Goal: Use online tool/utility: Utilize a website feature to perform a specific function

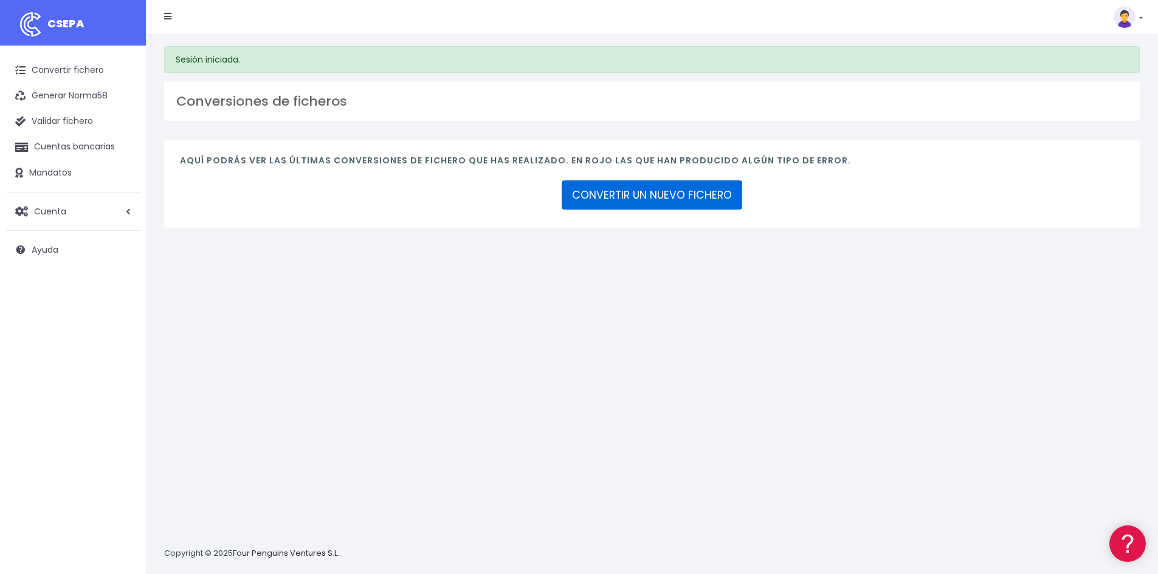
click at [716, 187] on link "CONVERTIR UN NUEVO FICHERO" at bounding box center [652, 195] width 181 height 29
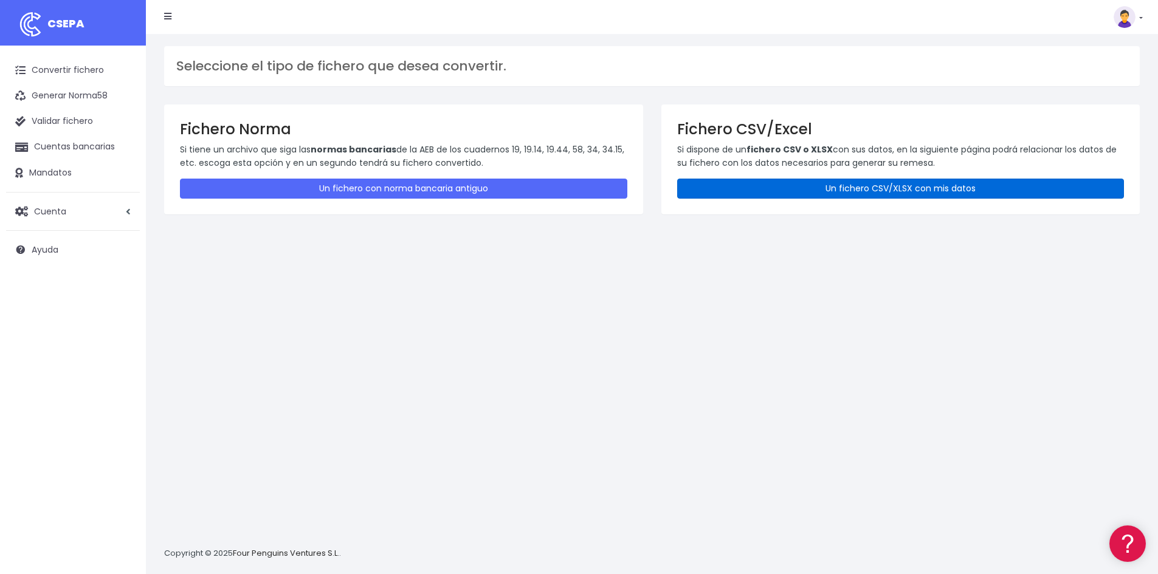
click at [915, 189] on link "Un fichero CSV/XLSX con mis datos" at bounding box center [900, 189] width 447 height 20
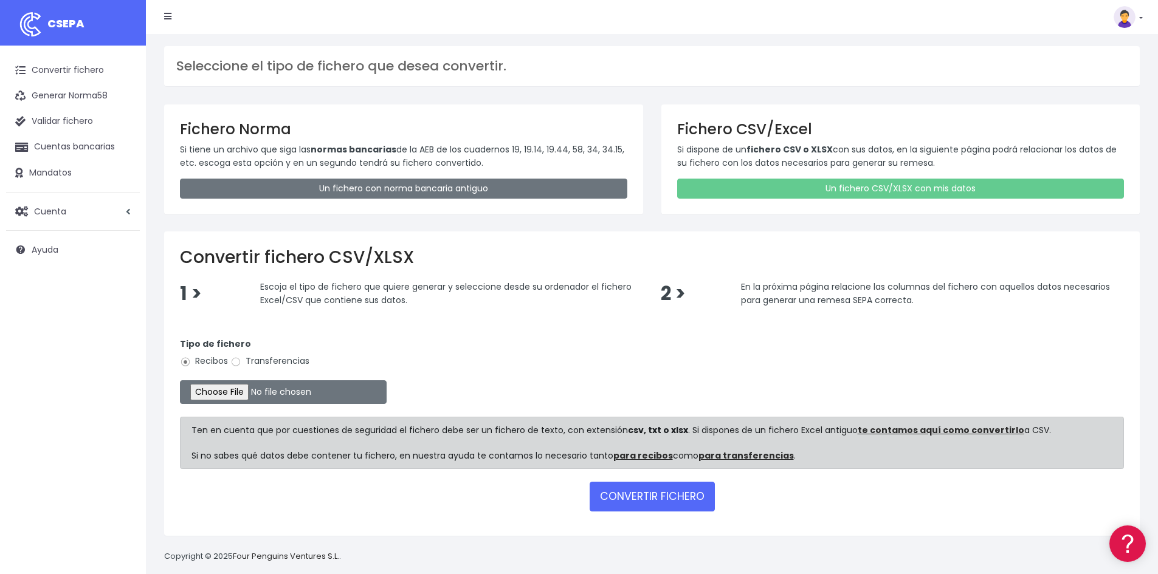
click at [260, 360] on label "Transferencias" at bounding box center [269, 361] width 79 height 13
click at [241, 360] on input "Transferencias" at bounding box center [235, 362] width 11 height 11
radio input "true"
click at [276, 390] on input "file" at bounding box center [283, 393] width 207 height 24
type input "C:\fakepath\20251003 REMESA PREV 3.csv"
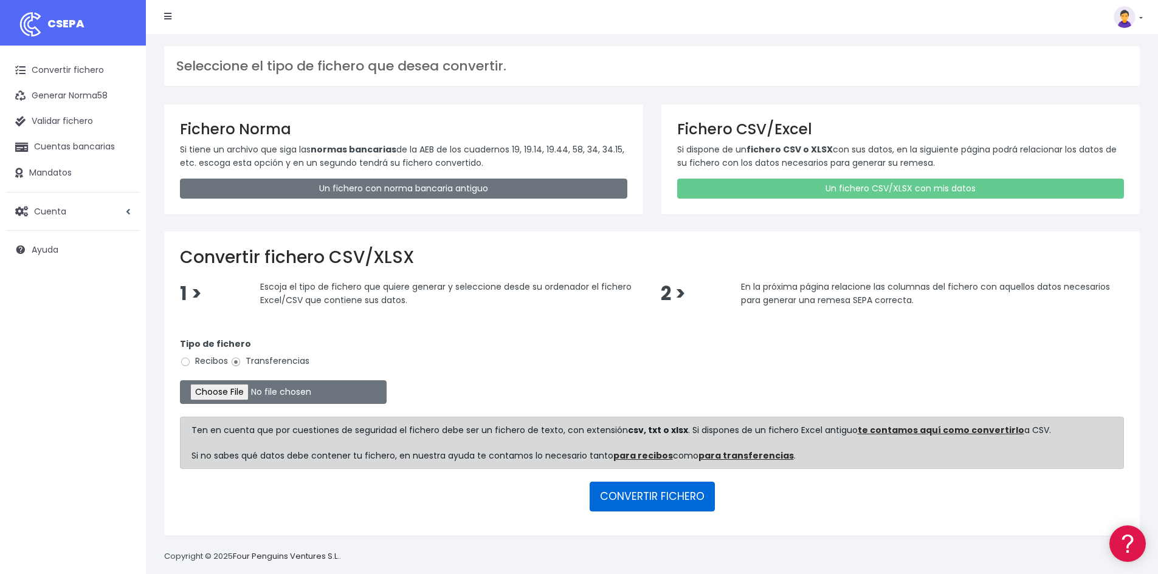
click at [638, 506] on button "CONVERTIR FICHERO" at bounding box center [652, 496] width 125 height 29
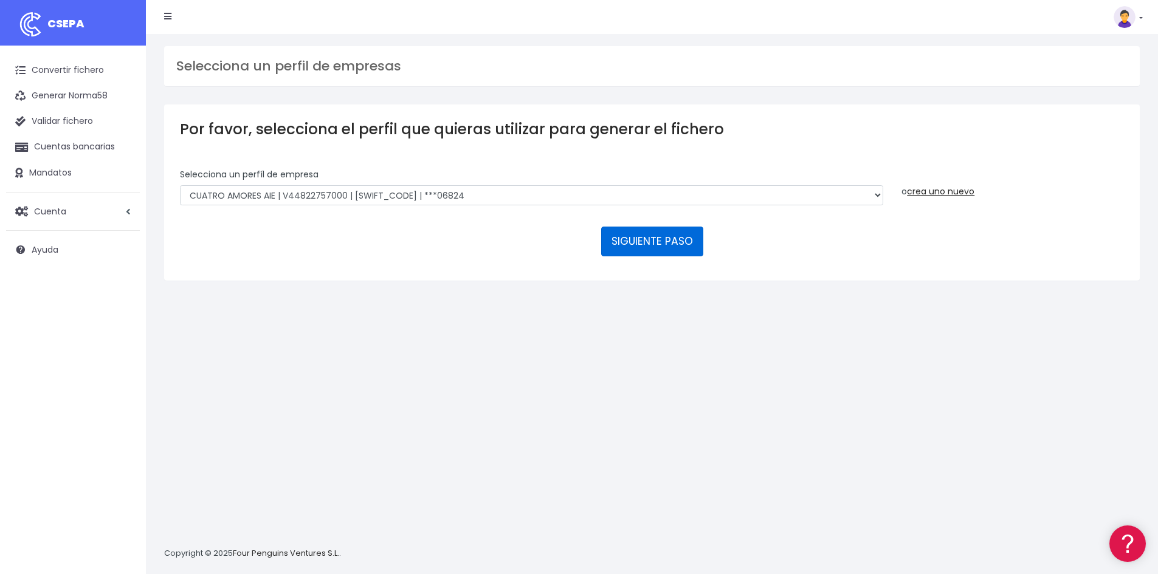
click at [667, 237] on button "SIGUIENTE PASO" at bounding box center [652, 241] width 102 height 29
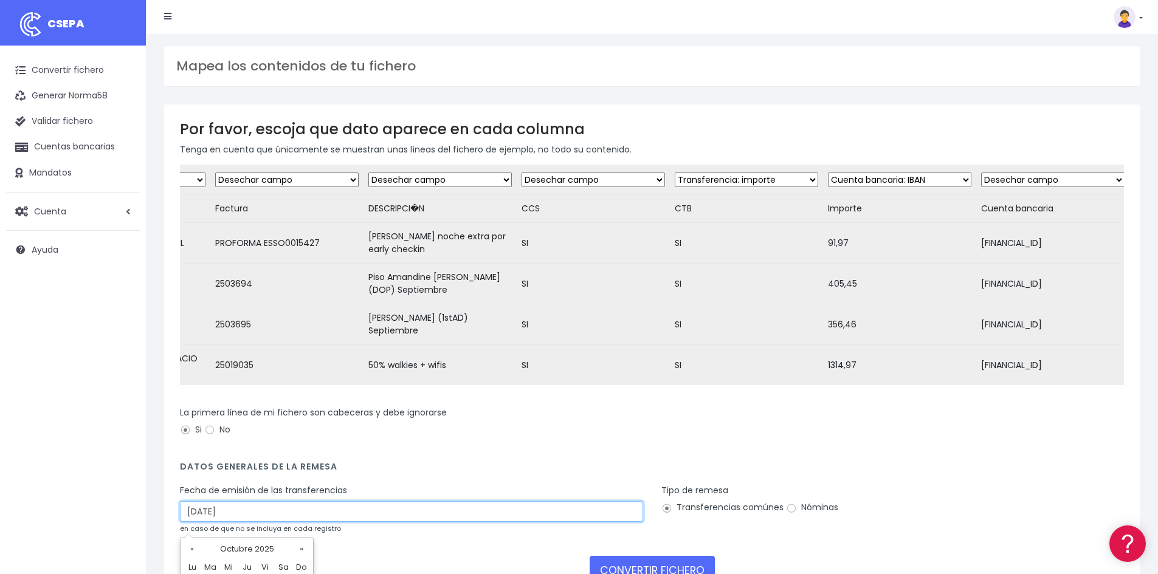
click at [331, 522] on input "05/10/2025" at bounding box center [411, 512] width 463 height 21
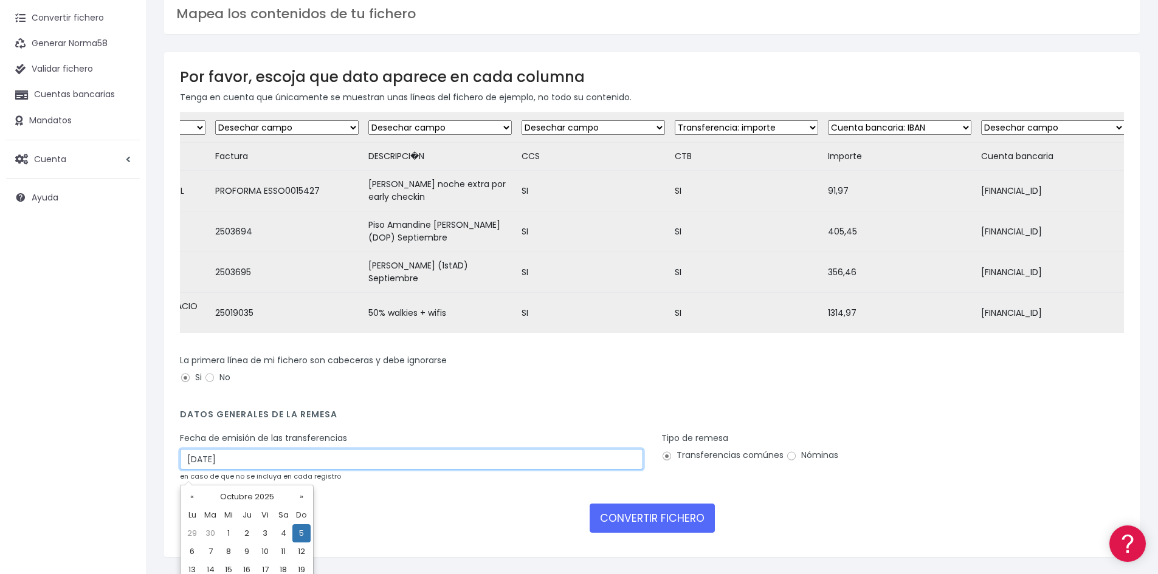
scroll to position [115, 0]
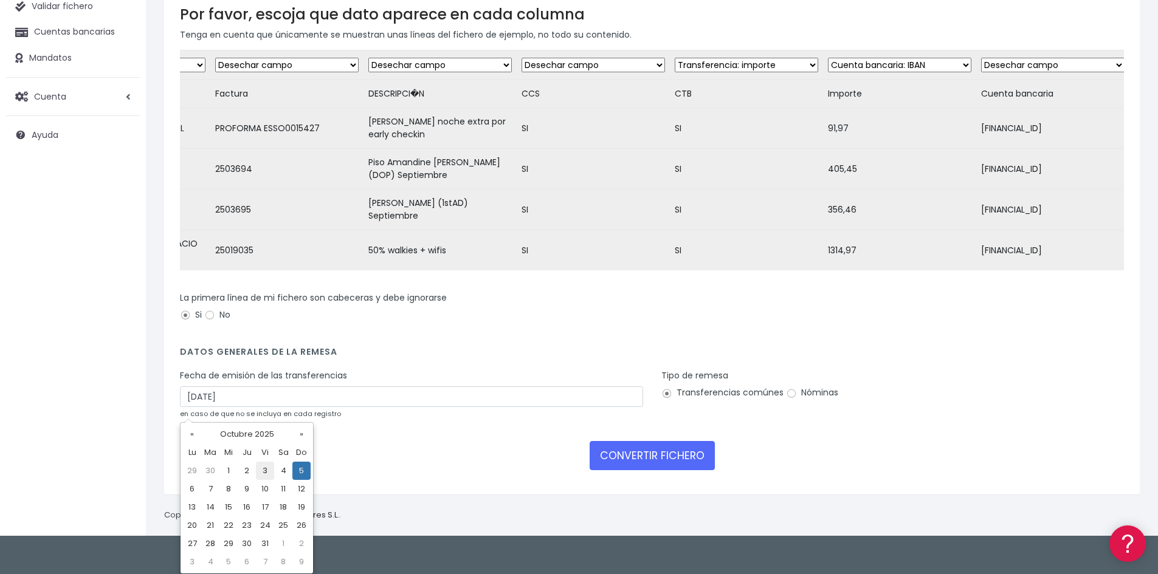
click at [261, 470] on td "3" at bounding box center [265, 471] width 18 height 18
type input "03/10/2025"
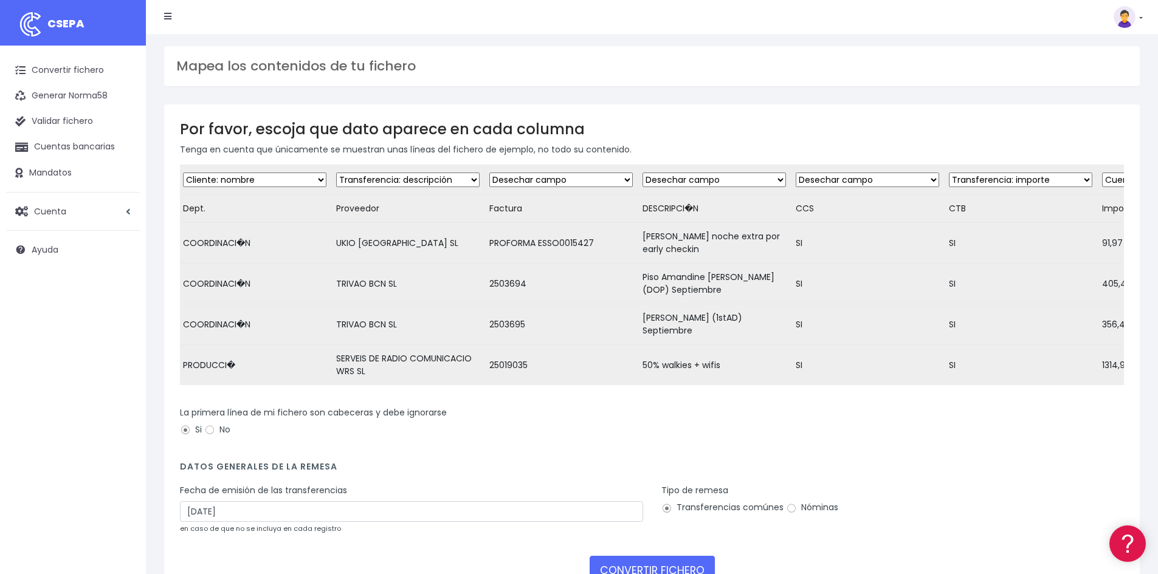
scroll to position [0, 0]
click at [272, 179] on select "Desechar campo Cliente: nombre Cliente: DNI Cliente: Email Cliente: referencia …" at bounding box center [256, 180] width 143 height 15
select select "dismiss"
click at [185, 173] on select "Desechar campo Cliente: nombre Cliente: DNI Cliente: Email Cliente: referencia …" at bounding box center [256, 180] width 143 height 15
click at [371, 182] on select "Desechar campo Cliente: nombre Cliente: DNI Cliente: Email Cliente: referencia …" at bounding box center [409, 180] width 143 height 15
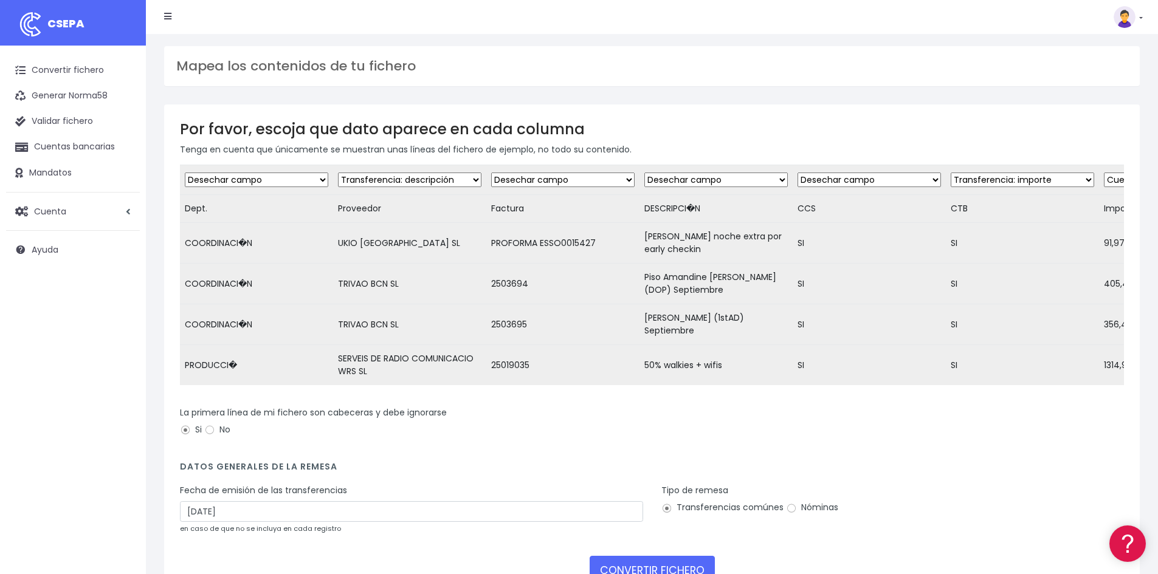
click at [371, 185] on select "Desechar campo Cliente: nombre Cliente: DNI Cliente: Email Cliente: referencia …" at bounding box center [409, 180] width 143 height 15
click at [44, 71] on link "Convertir fichero" at bounding box center [73, 71] width 134 height 26
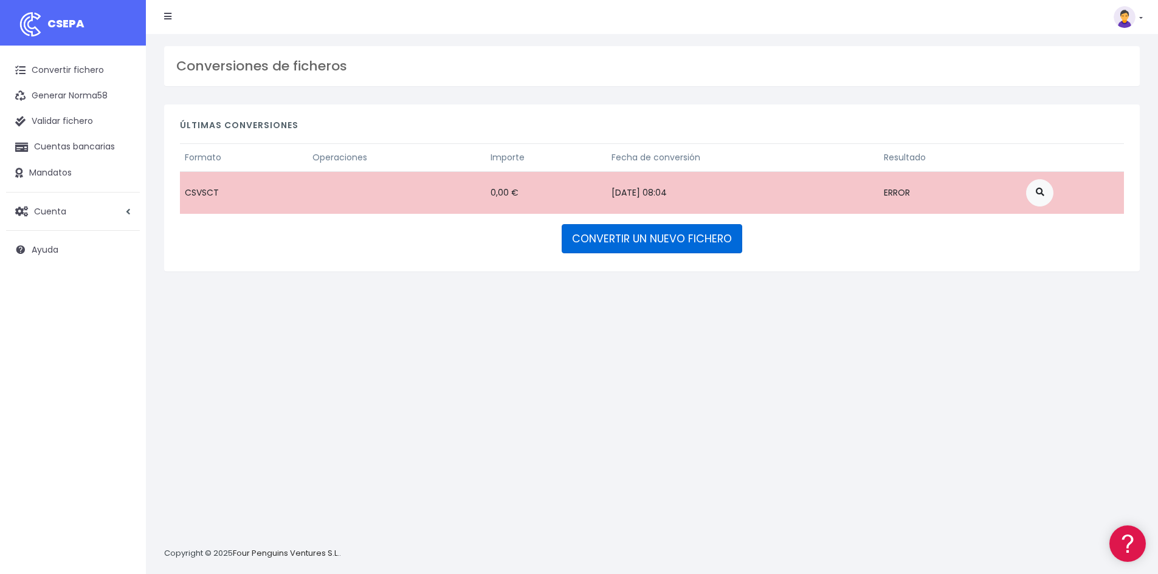
click at [644, 243] on link "CONVERTIR UN NUEVO FICHERO" at bounding box center [652, 238] width 181 height 29
click at [719, 234] on link "CONVERTIR UN NUEVO FICHERO" at bounding box center [652, 238] width 181 height 29
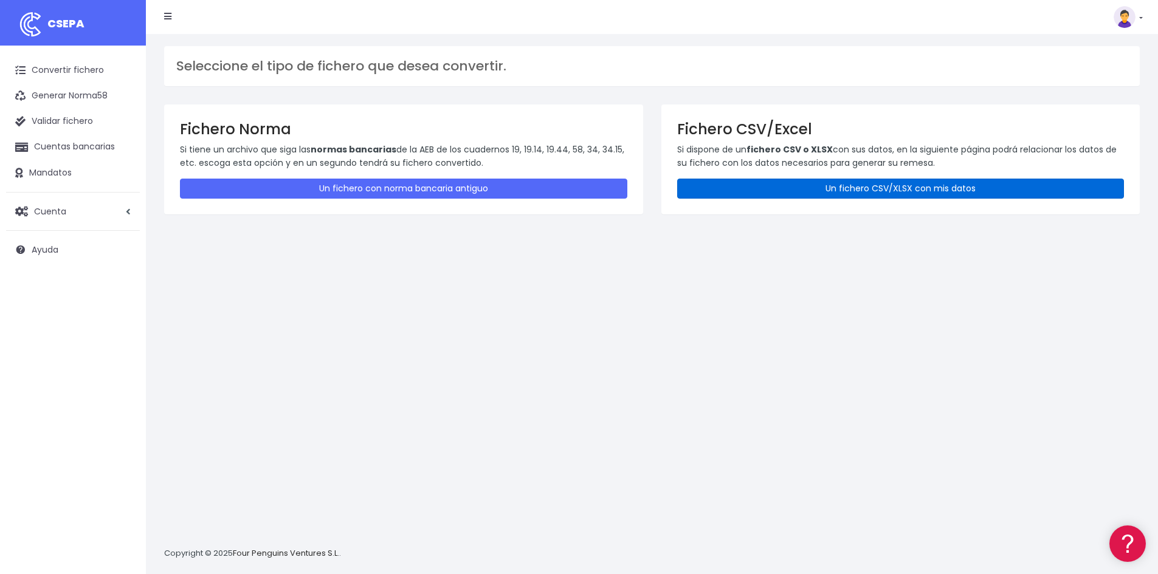
click at [767, 185] on link "Un fichero CSV/XLSX con mis datos" at bounding box center [900, 189] width 447 height 20
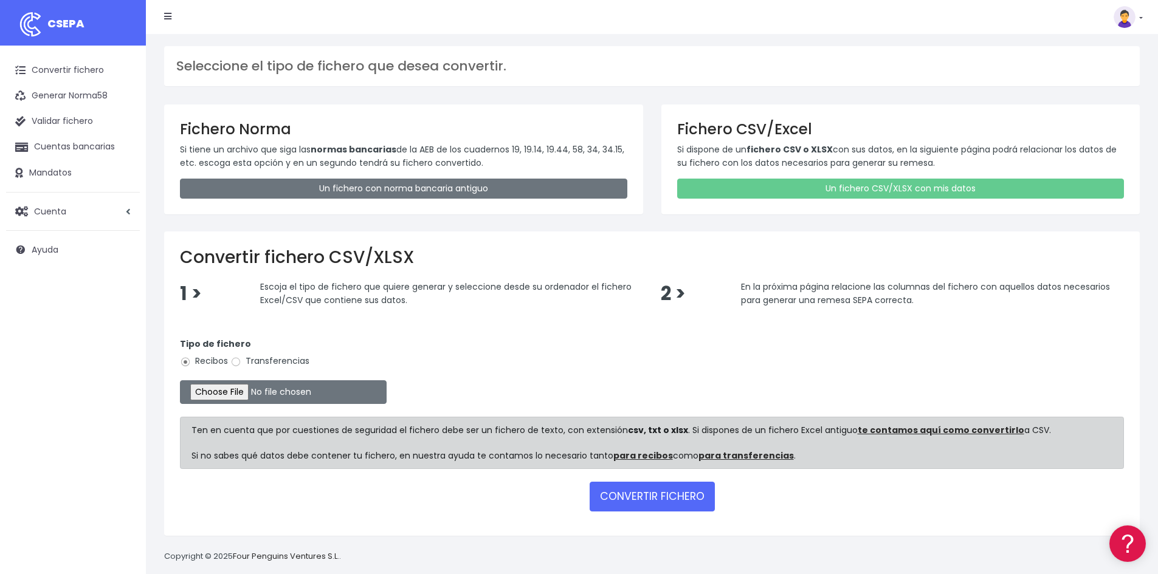
click at [272, 357] on label "Transferencias" at bounding box center [269, 361] width 79 height 13
click at [241, 357] on input "Transferencias" at bounding box center [235, 362] width 11 height 11
radio input "true"
click at [271, 387] on input "file" at bounding box center [283, 393] width 207 height 24
type input "C:\fakepath\20251003 REMESA PREV 3.csv"
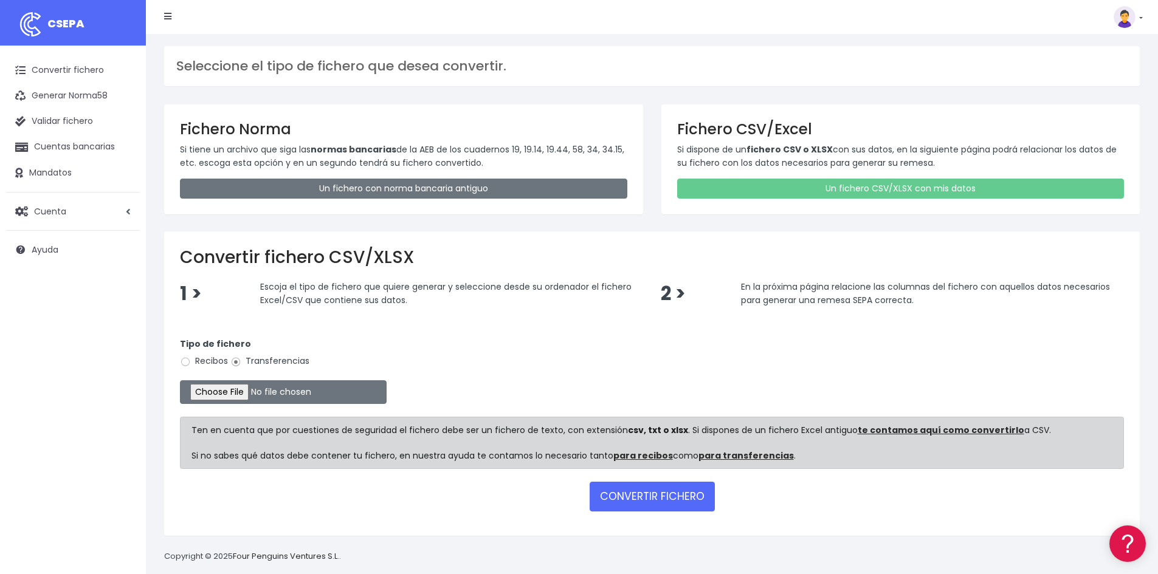
click at [701, 255] on h2 "Convertir fichero CSV/XLSX" at bounding box center [652, 257] width 944 height 21
click at [608, 486] on button "CONVERTIR FICHERO" at bounding box center [652, 496] width 125 height 29
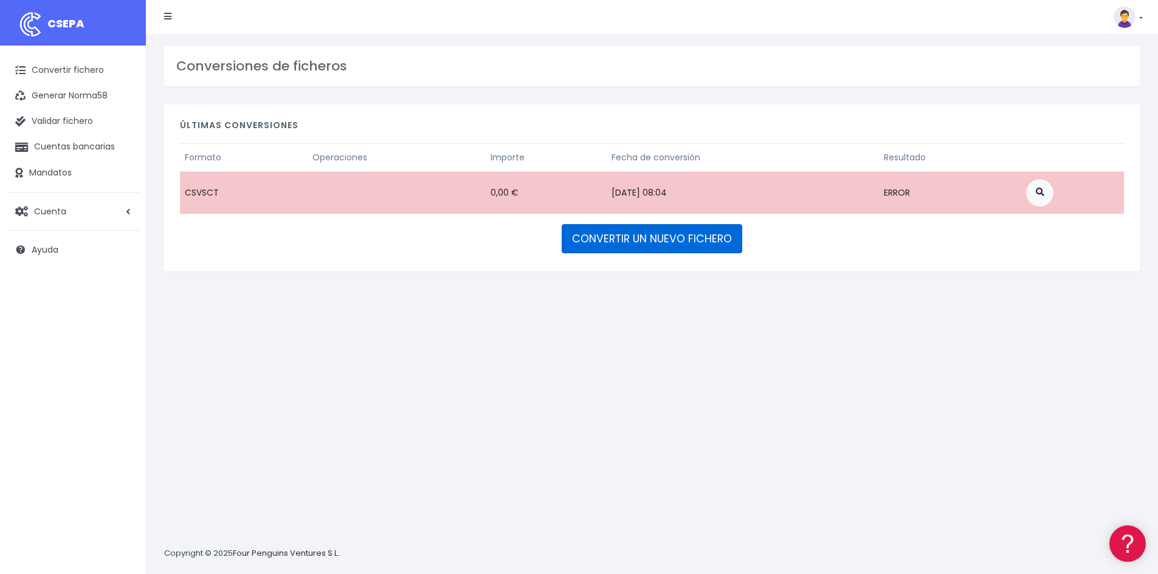
click at [652, 238] on link "CONVERTIR UN NUEVO FICHERO" at bounding box center [652, 238] width 181 height 29
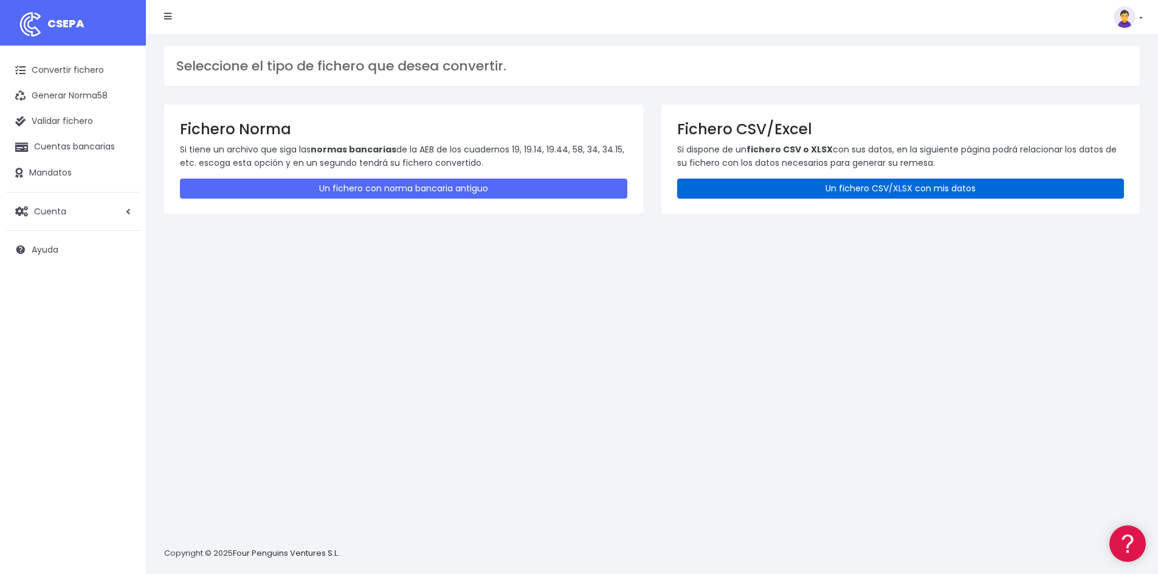
click at [779, 187] on link "Un fichero CSV/XLSX con mis datos" at bounding box center [900, 189] width 447 height 20
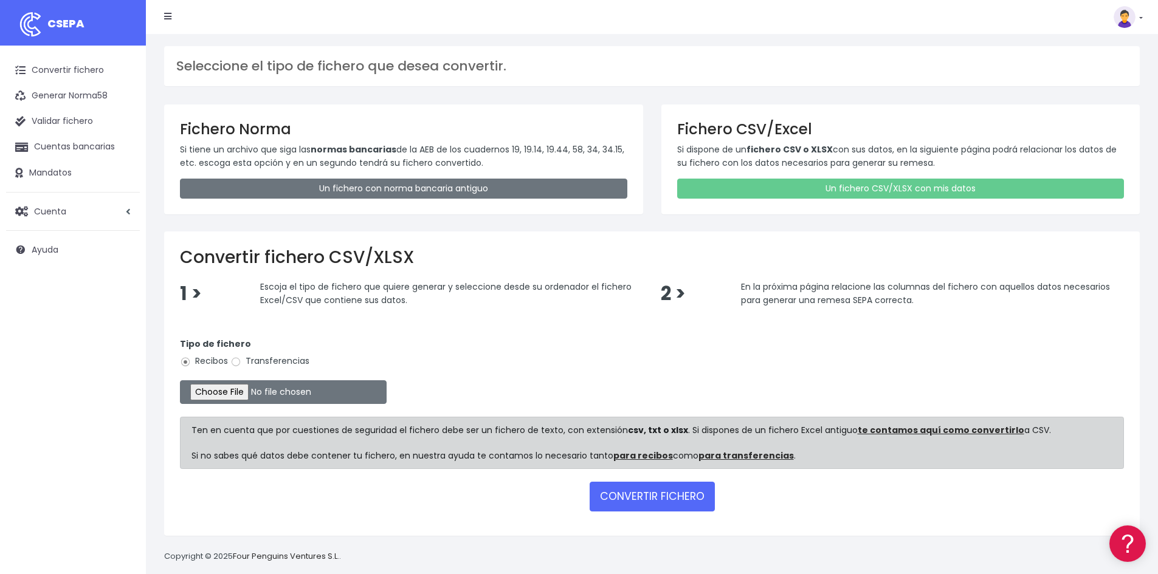
click at [295, 367] on label "Transferencias" at bounding box center [269, 361] width 79 height 13
click at [241, 367] on input "Transferencias" at bounding box center [235, 362] width 11 height 11
radio input "true"
click at [275, 395] on input "file" at bounding box center [283, 393] width 207 height 24
type input "C:\fakepath\20251003 REMESA PREV 5.csv"
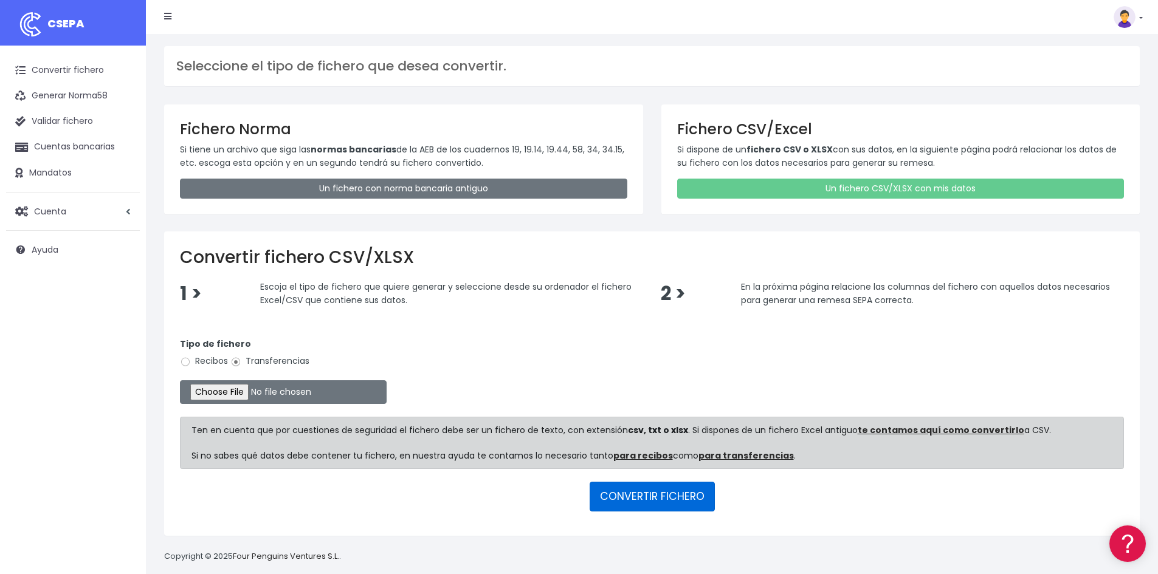
click at [683, 494] on button "CONVERTIR FICHERO" at bounding box center [652, 496] width 125 height 29
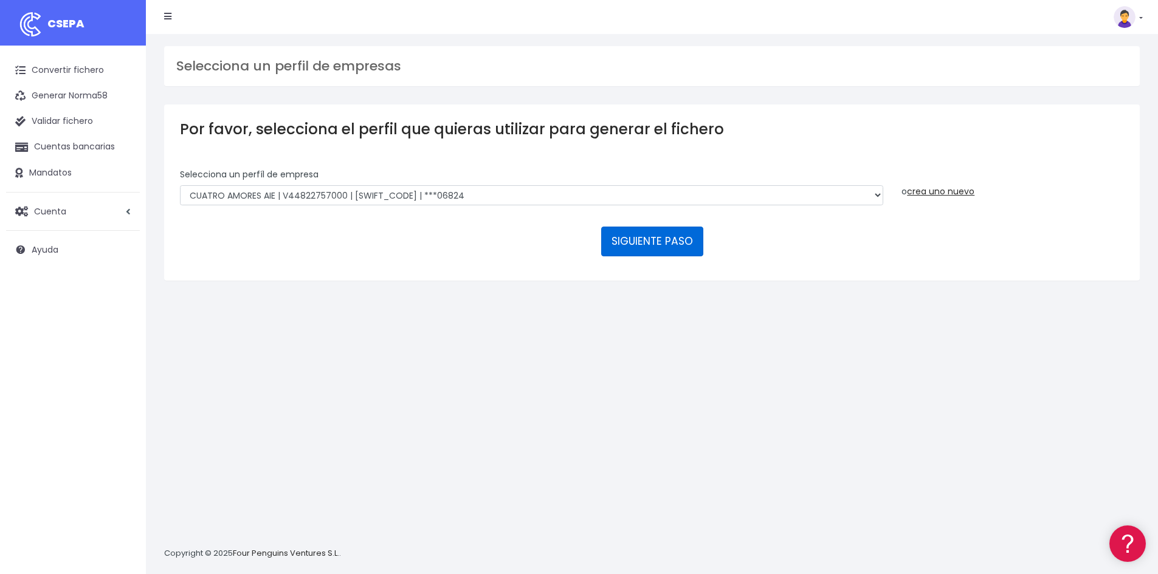
click at [665, 239] on button "SIGUIENTE PASO" at bounding box center [652, 241] width 102 height 29
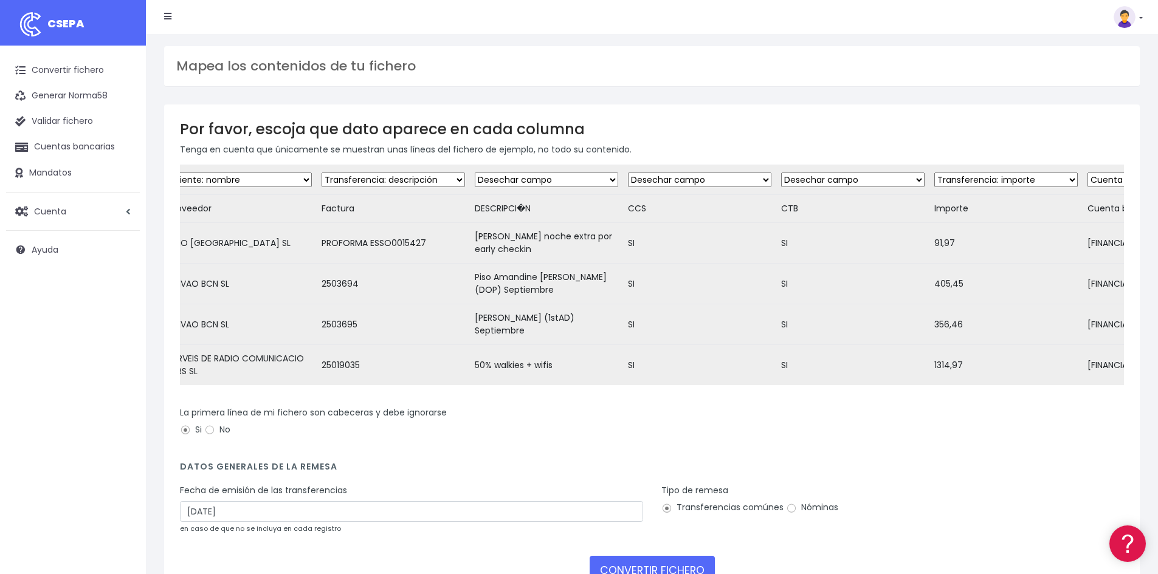
scroll to position [0, 125]
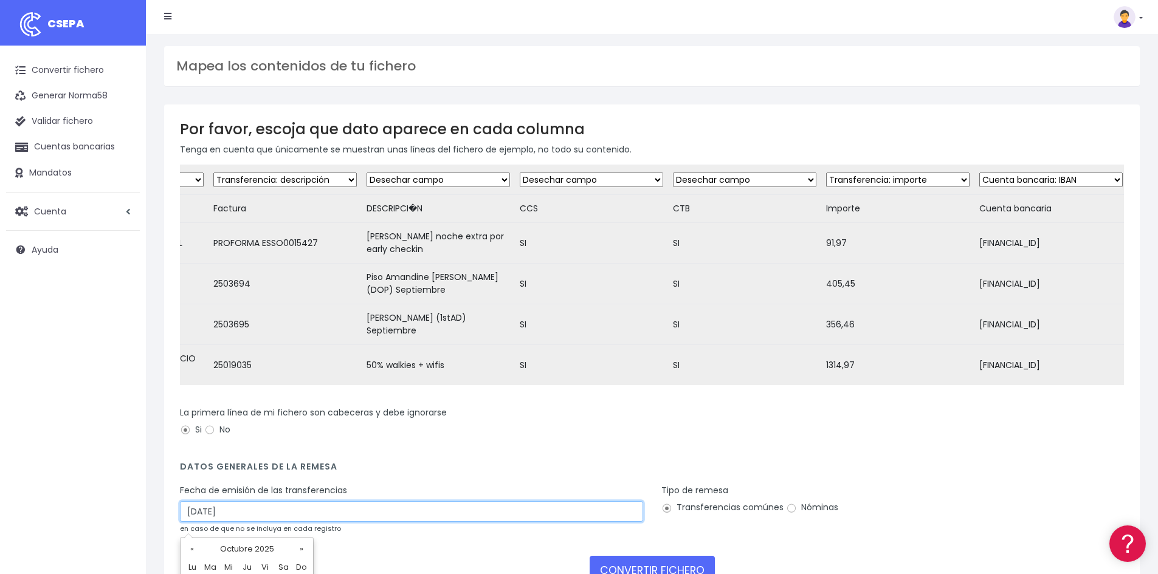
click at [243, 518] on input "[DATE]" at bounding box center [411, 512] width 463 height 21
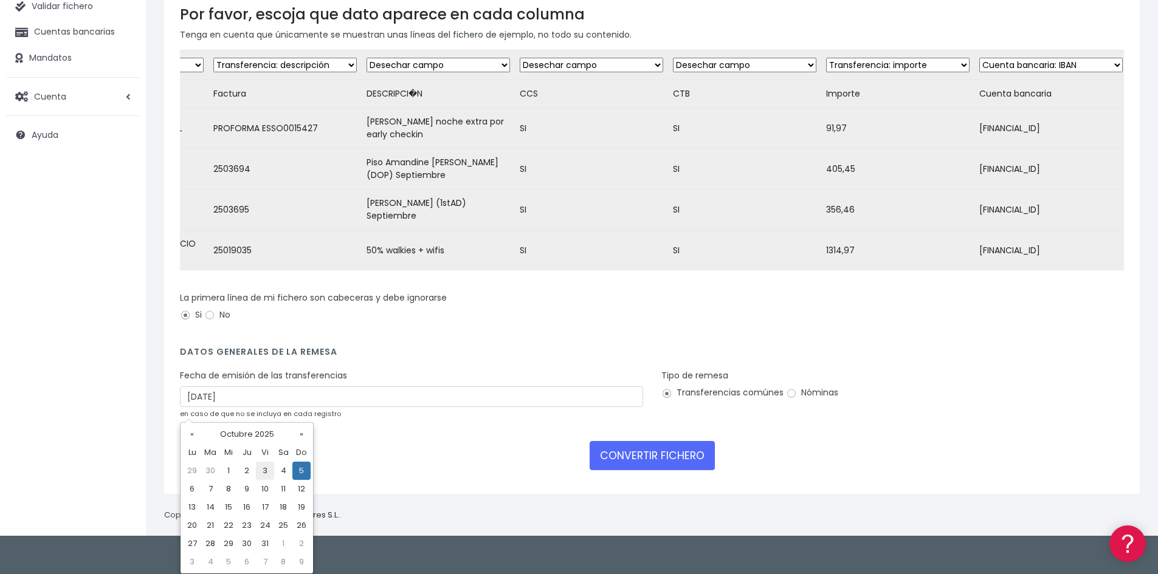
click at [268, 475] on td "3" at bounding box center [265, 471] width 18 height 18
type input "[DATE]"
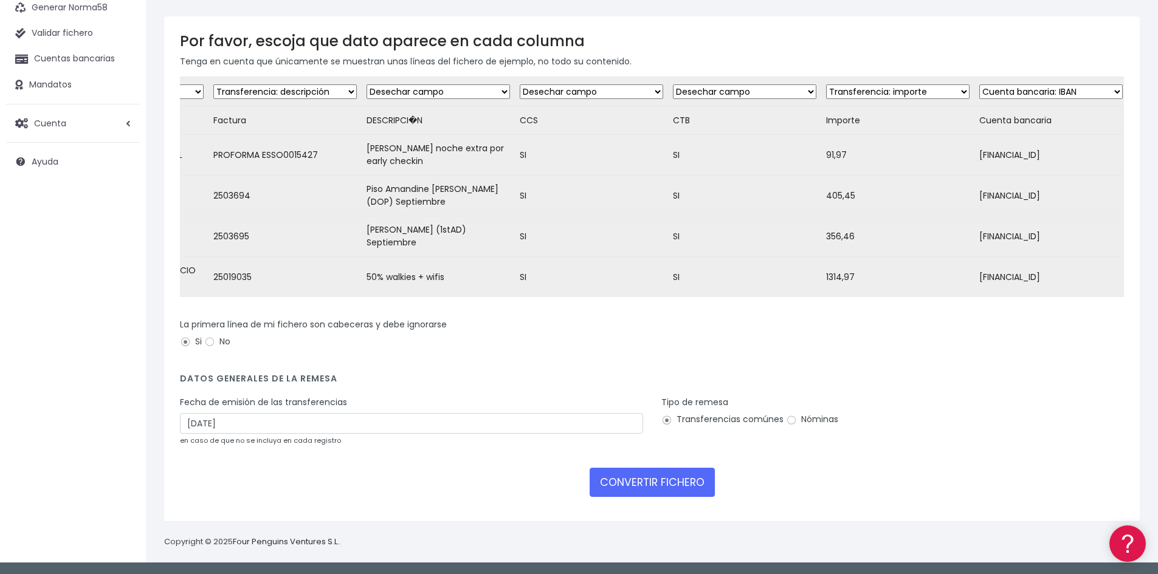
scroll to position [97, 0]
click at [671, 481] on button "CONVERTIR FICHERO" at bounding box center [652, 482] width 125 height 29
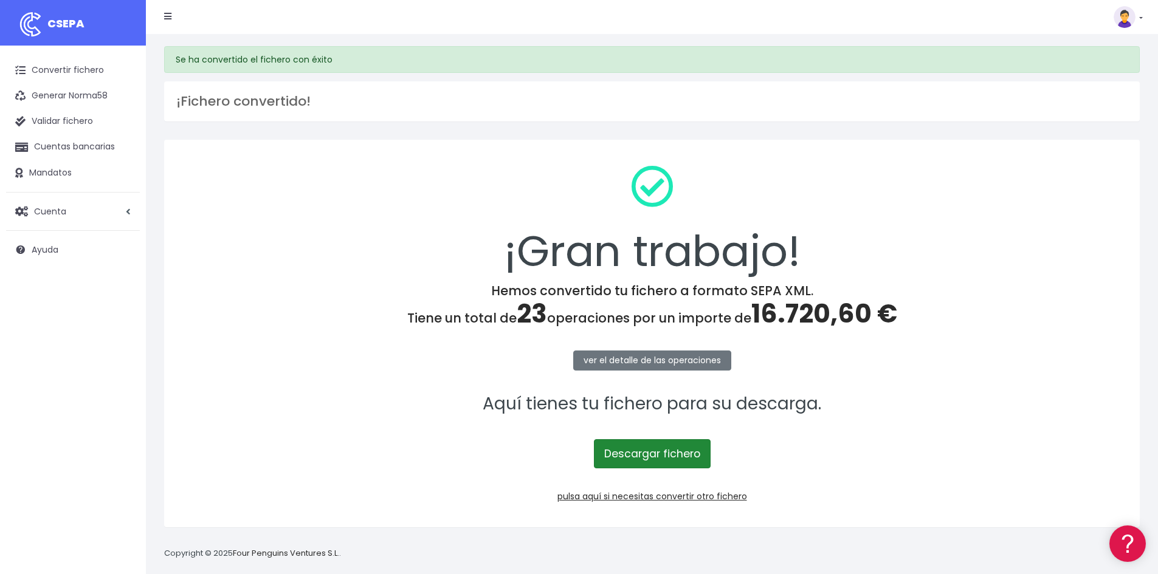
click at [641, 466] on link "Descargar fichero" at bounding box center [652, 454] width 117 height 29
